Goal: Transaction & Acquisition: Purchase product/service

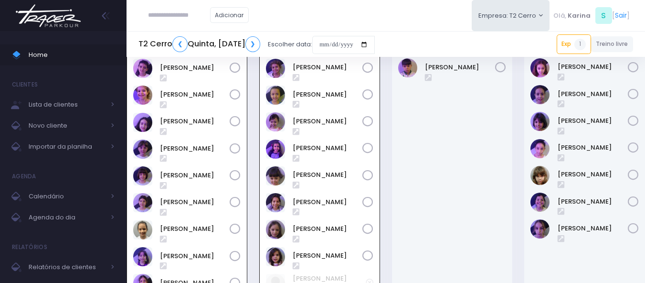
scroll to position [143, 0]
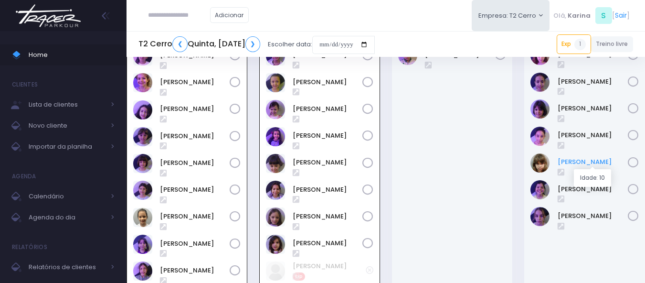
click at [587, 163] on link "Nina Carletto" at bounding box center [593, 162] width 71 height 10
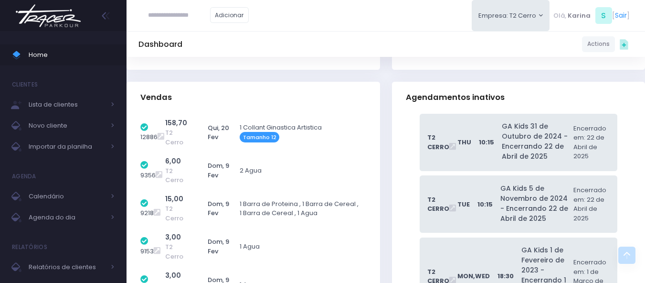
scroll to position [7017, 0]
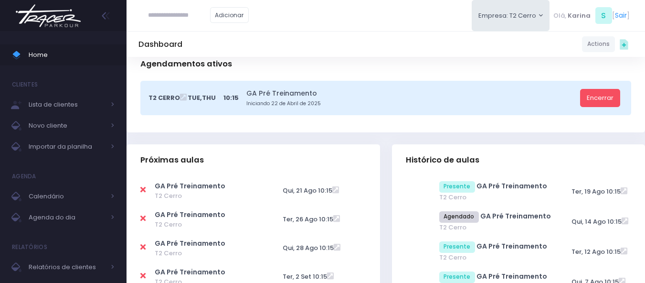
scroll to position [0, 0]
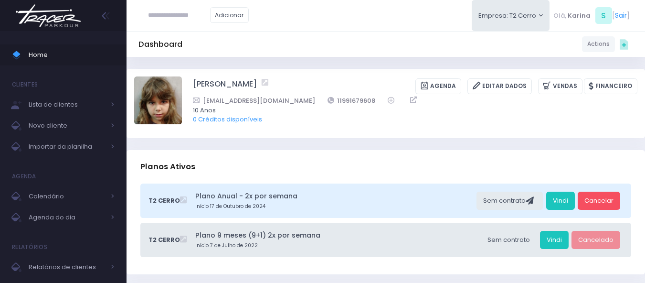
click at [36, 8] on img at bounding box center [48, 15] width 73 height 33
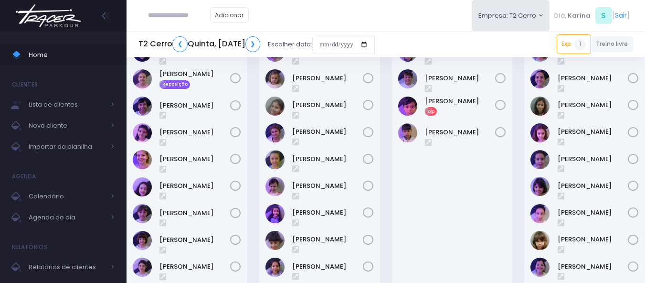
scroll to position [95, 0]
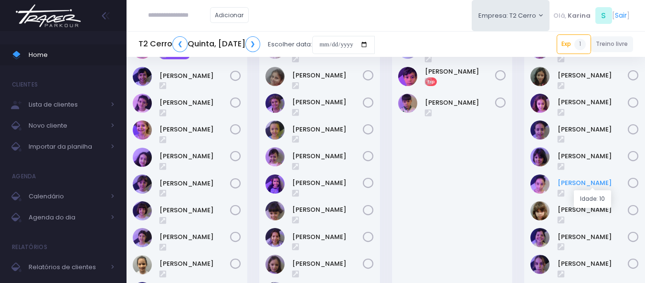
click at [582, 182] on link "Maria Vitória Moura" at bounding box center [593, 183] width 71 height 10
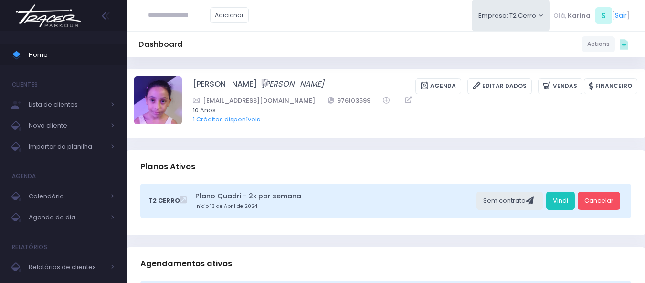
click at [521, 161] on div "Planos Ativos" at bounding box center [385, 166] width 518 height 33
click at [575, 151] on div "Planos Ativos" at bounding box center [385, 166] width 518 height 33
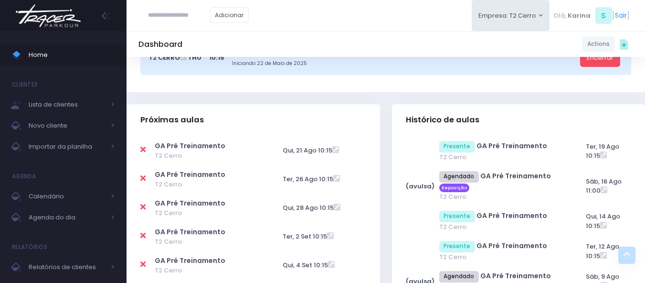
scroll to position [286, 0]
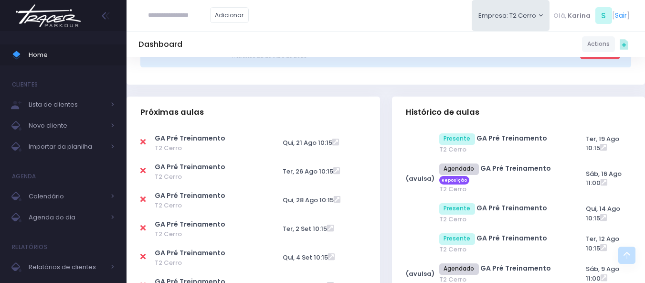
click at [142, 141] on icon at bounding box center [142, 142] width 5 height 8
type input "**********"
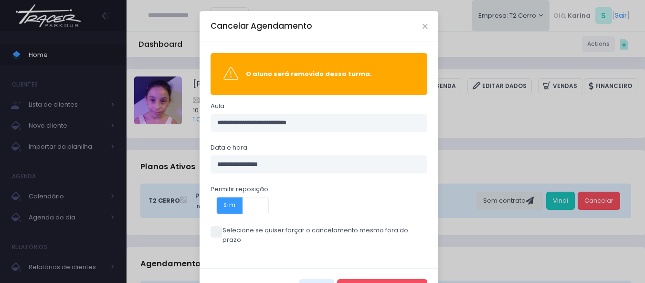
click at [215, 232] on span at bounding box center [216, 231] width 11 height 11
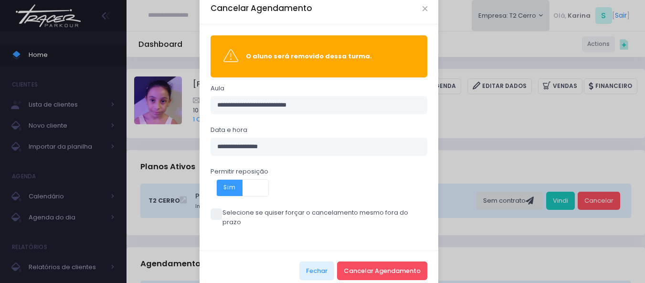
scroll to position [27, 0]
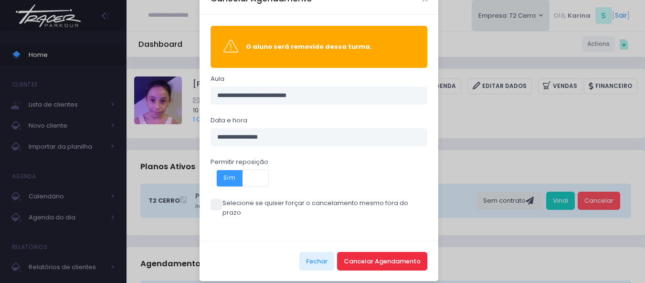
click at [379, 252] on button "Cancelar Agendamento" at bounding box center [382, 261] width 90 height 18
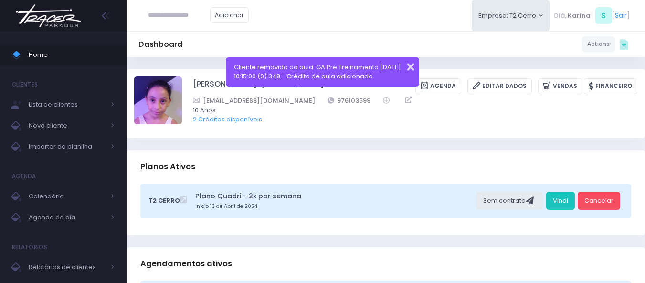
click at [410, 66] on button "button" at bounding box center [404, 65] width 19 height 11
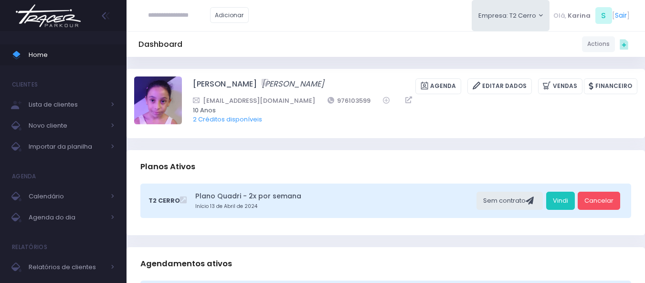
click at [336, 36] on div "Dashboard Actions Choose Label: Customer Partner Suplier Member Staff Add new" at bounding box center [385, 44] width 518 height 18
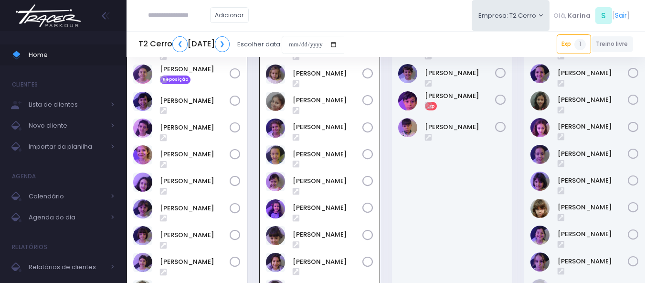
scroll to position [69, 0]
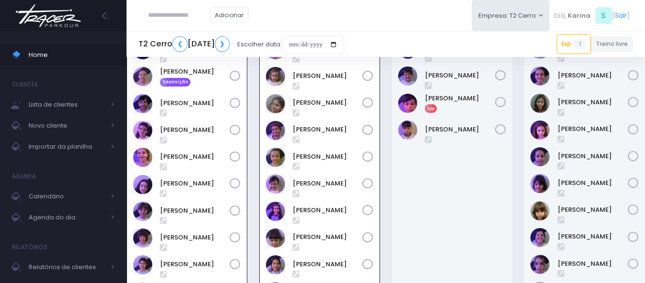
click at [361, 23] on div "Adicionar Empresa: T2 Cerro T1 Faria T2 Cerro T3 Santana T4 Pompeia" at bounding box center [385, 15] width 518 height 31
click at [355, 20] on div "Adicionar Empresa: T2 Cerro T1 Faria T2 Cerro T3 Santana T4 Pompeia" at bounding box center [385, 15] width 518 height 31
click at [184, 9] on input "text" at bounding box center [179, 15] width 62 height 18
type input "*****"
type input "**********"
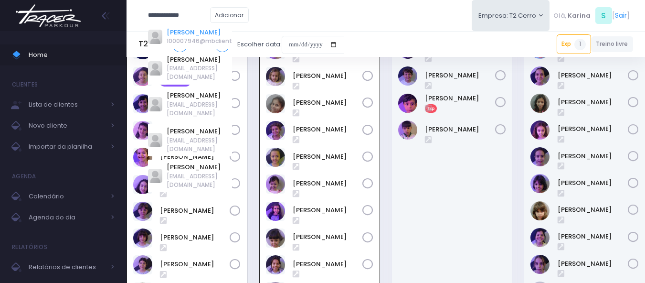
type input "*****"
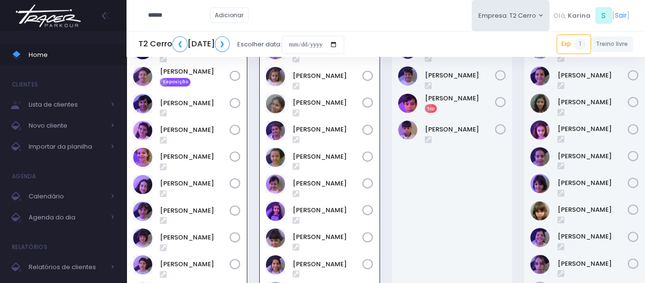
type input "**********"
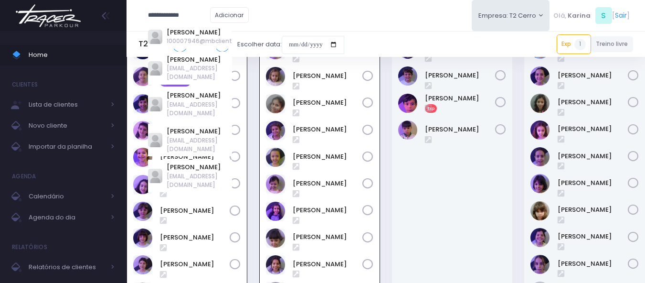
click at [181, 15] on input "*****" at bounding box center [179, 15] width 62 height 18
type input "*****"
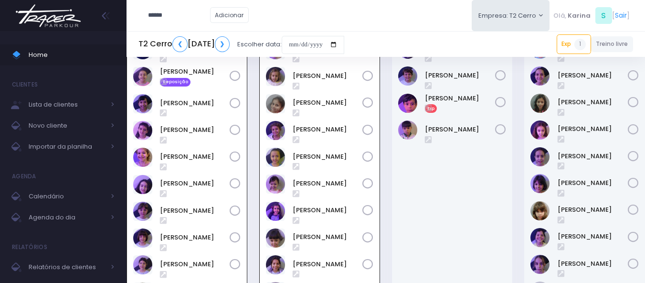
click at [55, 13] on img at bounding box center [48, 15] width 73 height 33
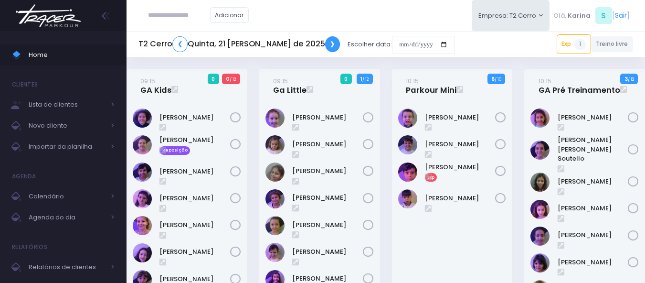
click at [325, 45] on link "❯" at bounding box center [332, 44] width 15 height 16
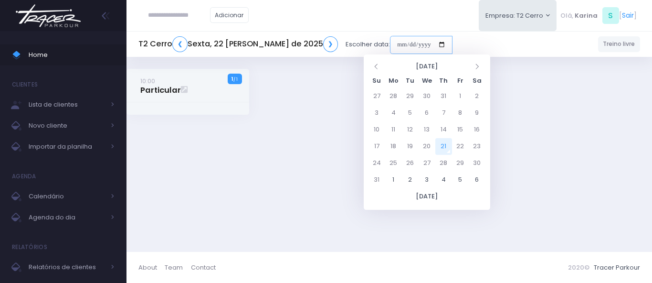
drag, startPoint x: 388, startPoint y: 47, endPoint x: 396, endPoint y: 53, distance: 10.2
click at [390, 47] on input "date" at bounding box center [421, 45] width 63 height 18
click at [395, 165] on td "25" at bounding box center [393, 163] width 17 height 17
type input "**********"
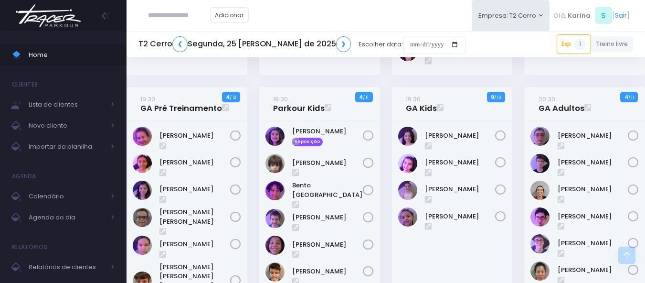
scroll to position [764, 0]
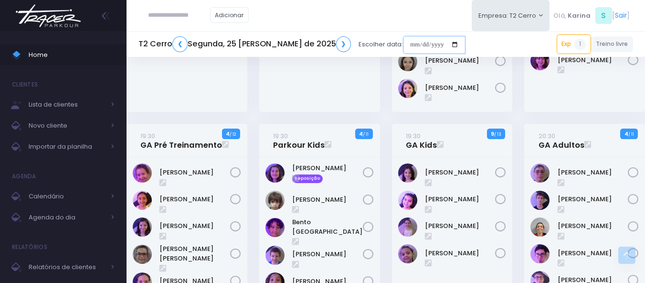
click at [407, 48] on input "date" at bounding box center [434, 45] width 63 height 18
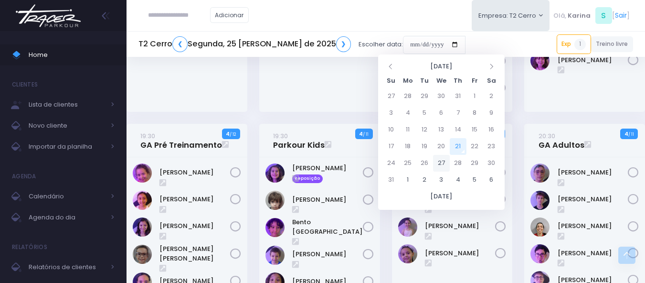
click at [441, 168] on td "27" at bounding box center [441, 163] width 17 height 17
type input "**********"
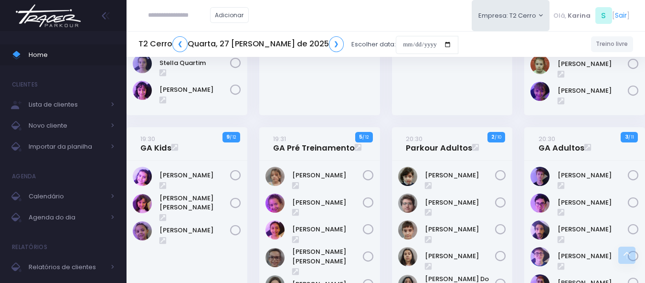
scroll to position [991, 0]
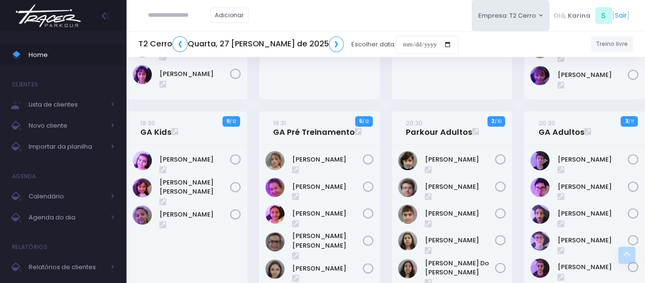
click at [256, 172] on div "19:31 GA Pré Treinamento 5 / 12" at bounding box center [319, 248] width 133 height 274
click at [249, 134] on div "19:30 GA Kids 9 / 12" at bounding box center [187, 248] width 133 height 274
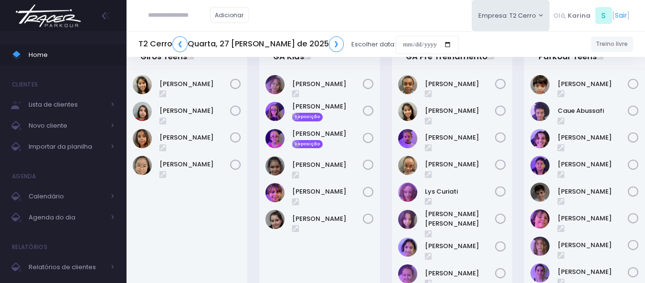
scroll to position [0, 0]
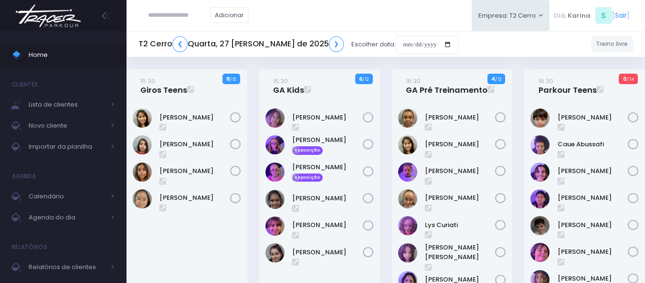
click at [62, 16] on img at bounding box center [48, 15] width 73 height 33
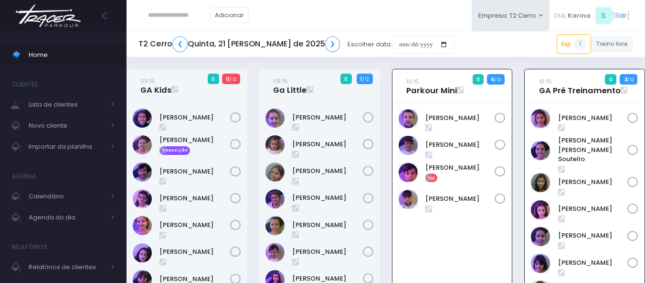
click at [42, 20] on img at bounding box center [48, 15] width 73 height 33
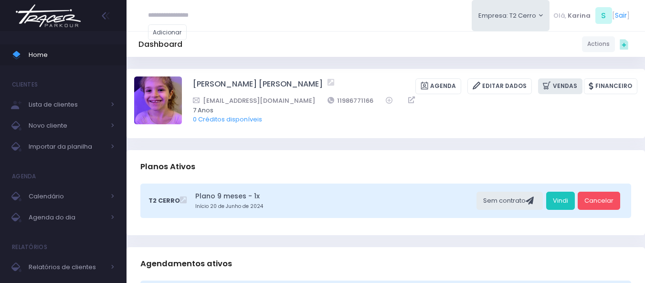
click at [569, 87] on link "Vendas" at bounding box center [560, 86] width 44 height 16
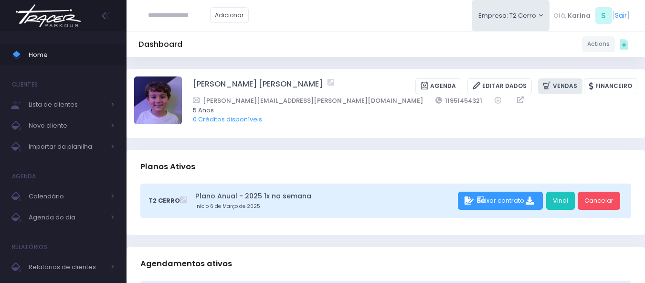
click at [560, 82] on link "Vendas" at bounding box center [560, 86] width 44 height 16
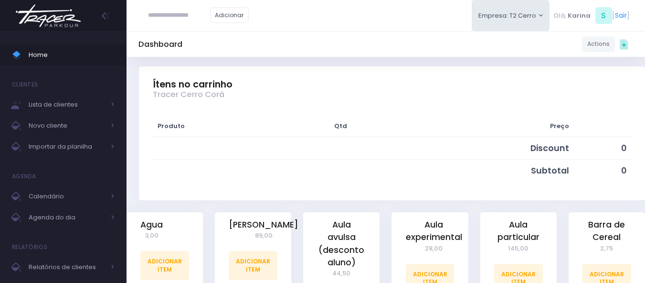
scroll to position [191, 0]
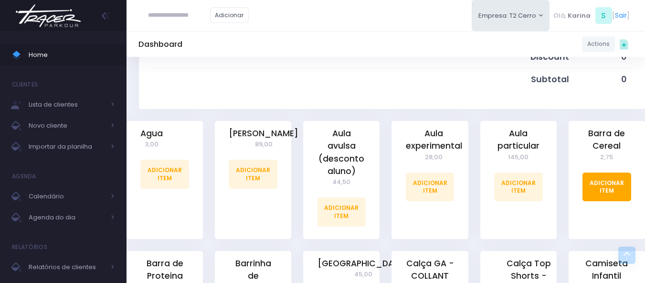
click at [608, 188] on link "Adicionar Item" at bounding box center [606, 186] width 49 height 29
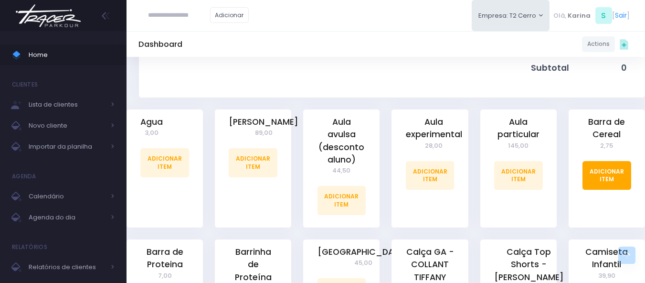
scroll to position [239, 0]
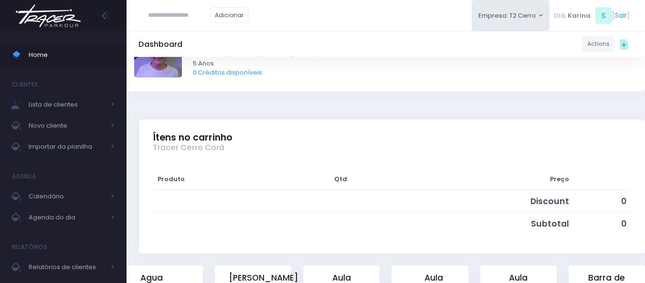
scroll to position [143, 0]
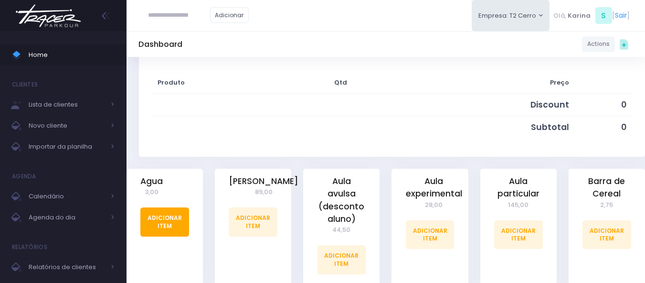
click at [158, 222] on link "Adicionar Item" at bounding box center [164, 221] width 49 height 29
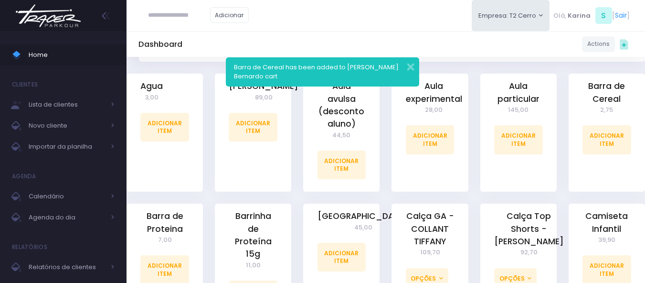
scroll to position [334, 0]
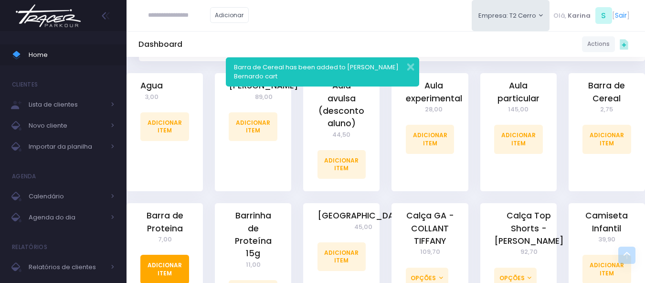
click at [169, 263] on link "Adicionar Item" at bounding box center [164, 268] width 49 height 29
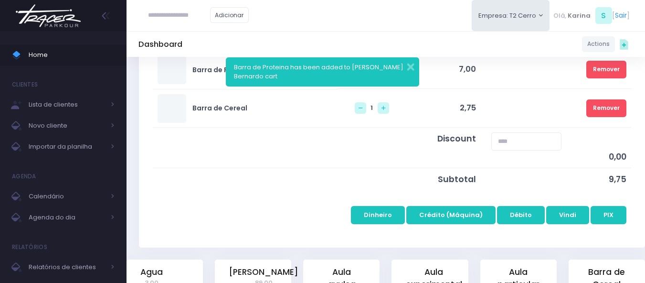
scroll to position [191, 0]
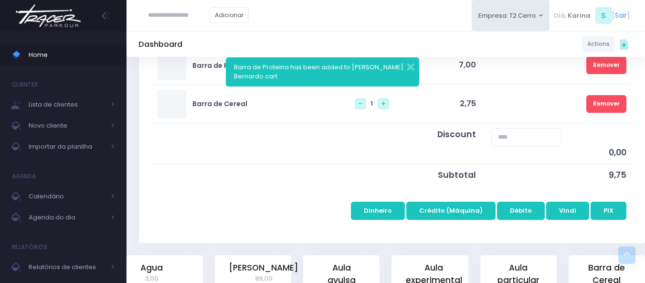
click at [515, 92] on td "Remover" at bounding box center [555, 103] width 150 height 39
click at [318, 183] on td at bounding box center [279, 175] width 253 height 22
click at [609, 213] on button "PIX" at bounding box center [608, 210] width 36 height 18
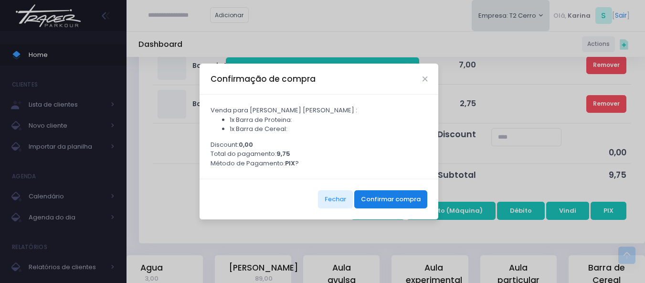
drag, startPoint x: 391, startPoint y: 200, endPoint x: 387, endPoint y: 194, distance: 7.9
click at [390, 200] on button "Confirmar compra" at bounding box center [390, 199] width 73 height 18
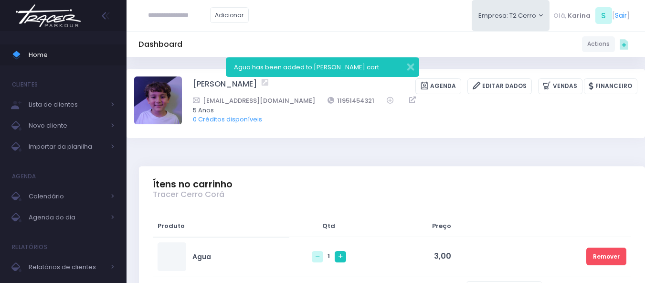
click at [338, 256] on icon at bounding box center [340, 256] width 4 height 4
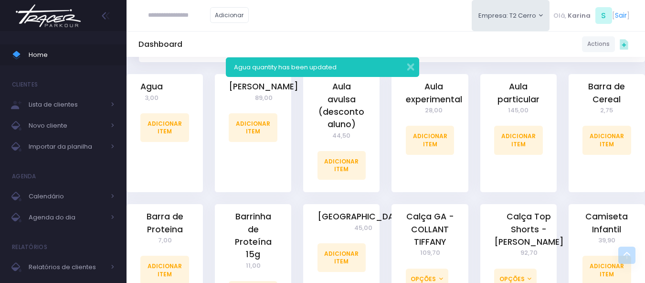
scroll to position [334, 0]
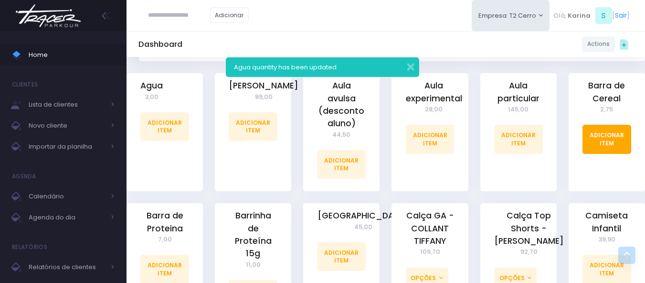
click at [607, 138] on link "Adicionar Item" at bounding box center [606, 139] width 49 height 29
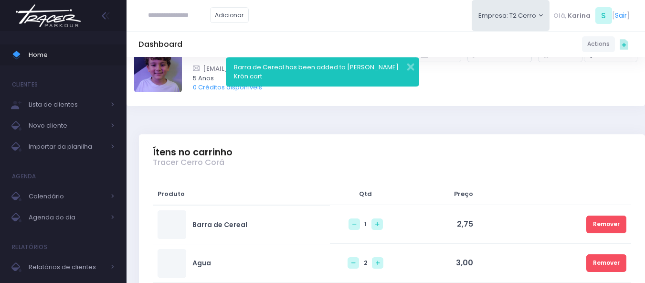
scroll to position [143, 0]
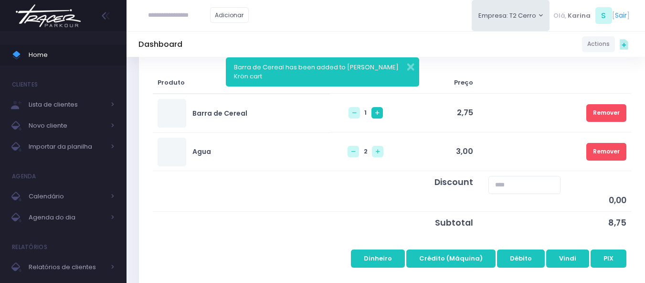
click at [371, 114] on link at bounding box center [376, 112] width 11 height 11
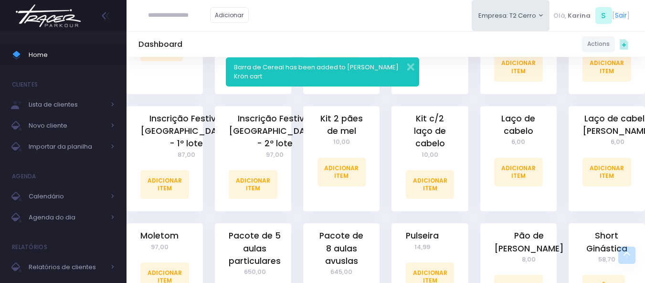
scroll to position [937, 0]
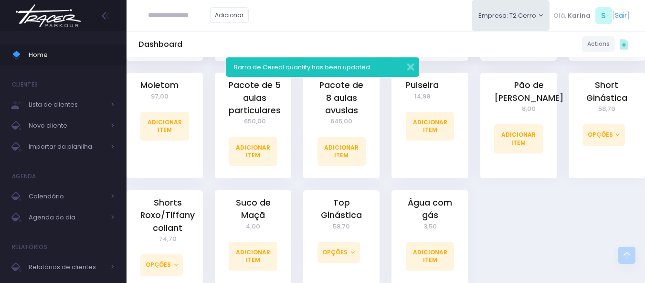
scroll to position [1009, 0]
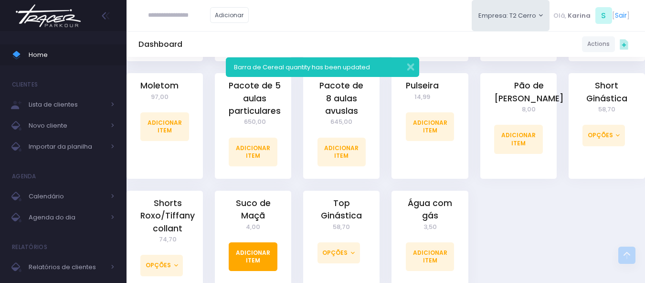
click at [250, 246] on link "Adicionar Item" at bounding box center [253, 256] width 49 height 29
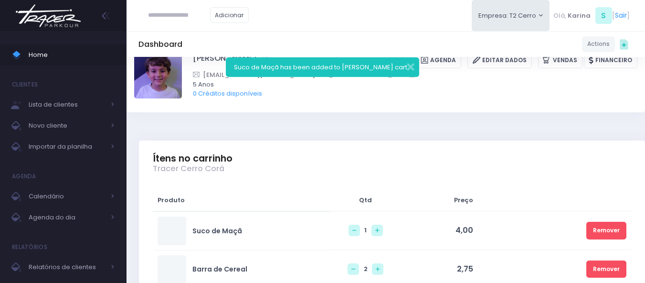
scroll to position [95, 0]
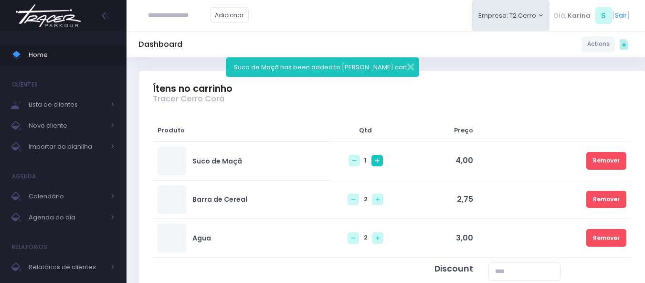
click at [375, 162] on icon at bounding box center [377, 160] width 4 height 4
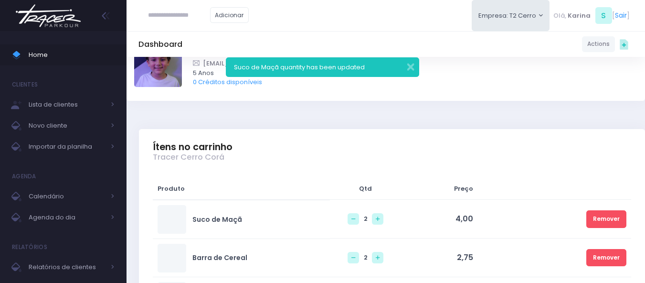
scroll to position [95, 0]
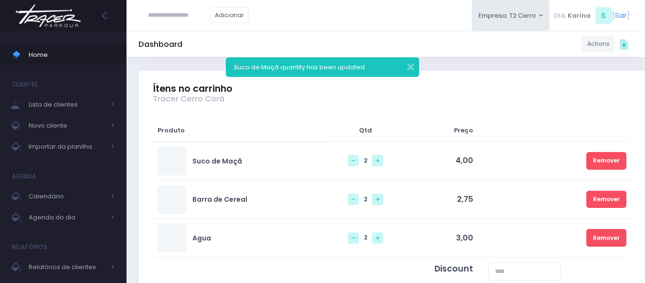
click at [416, 107] on div "Produto Qtd Preço Suco de Maçã Remover Remover Remover" at bounding box center [392, 242] width 506 height 270
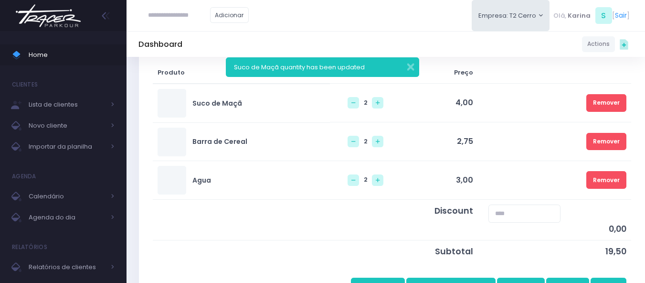
scroll to position [191, 0]
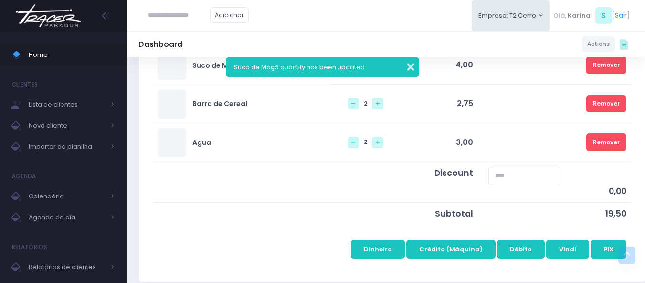
click at [409, 67] on button "button" at bounding box center [404, 65] width 19 height 11
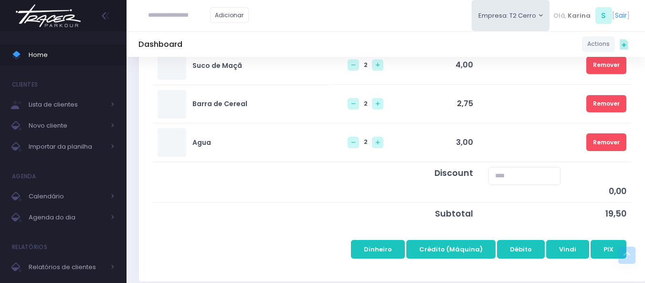
click at [289, 212] on td at bounding box center [277, 213] width 249 height 22
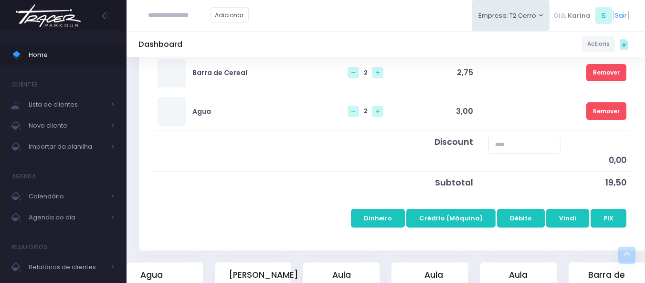
scroll to position [239, 0]
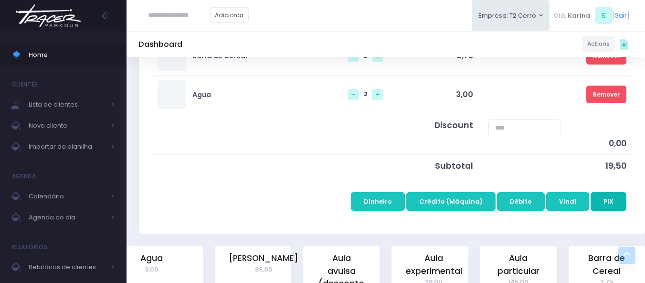
click at [613, 201] on button "PIX" at bounding box center [608, 201] width 36 height 18
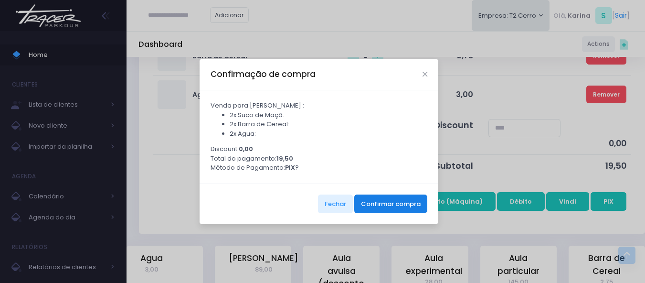
click at [402, 210] on button "Confirmar compra" at bounding box center [390, 203] width 73 height 18
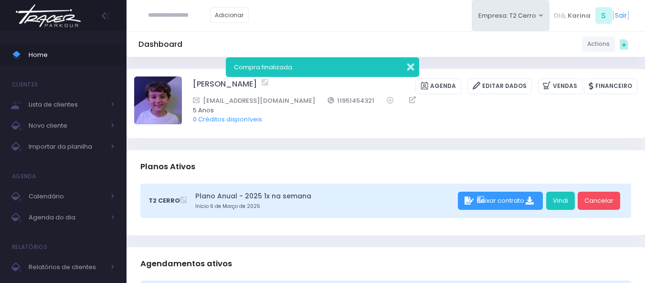
click at [411, 70] on button "button" at bounding box center [404, 65] width 19 height 11
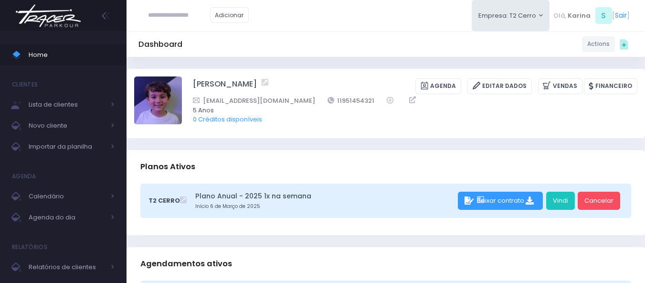
click at [327, 21] on div "Adicionar Empresa: T2 Cerro T1 Faria T2 Cerro T3 Santana T4 Pompeia" at bounding box center [385, 15] width 518 height 31
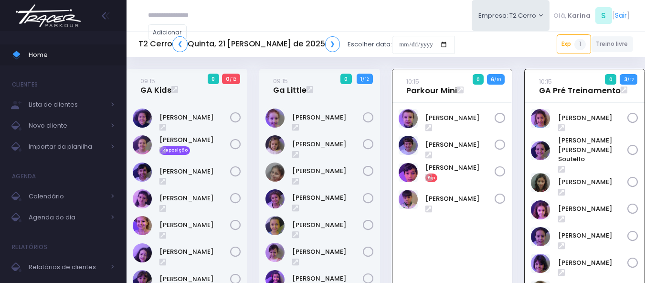
scroll to position [69, 0]
